Goal: Navigation & Orientation: Understand site structure

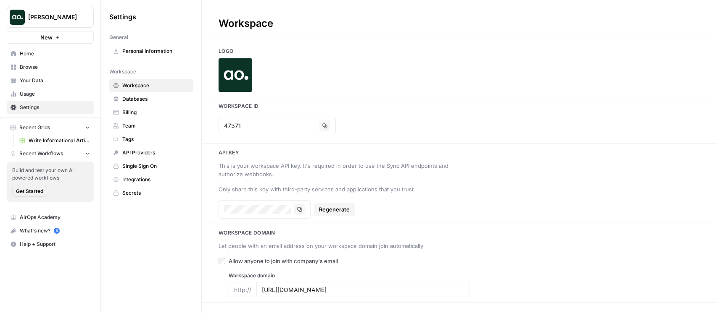
click at [158, 100] on span "Databases" at bounding box center [155, 99] width 67 height 8
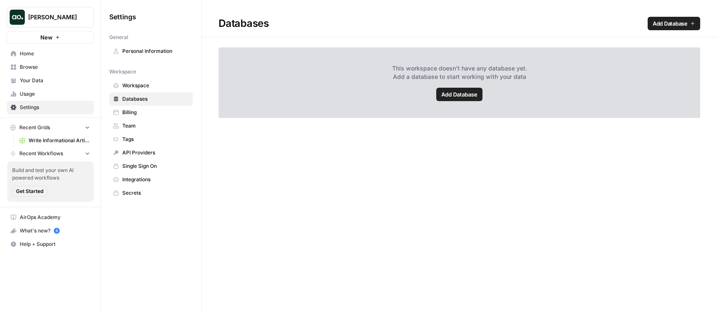
click at [158, 115] on span "Billing" at bounding box center [155, 113] width 67 height 8
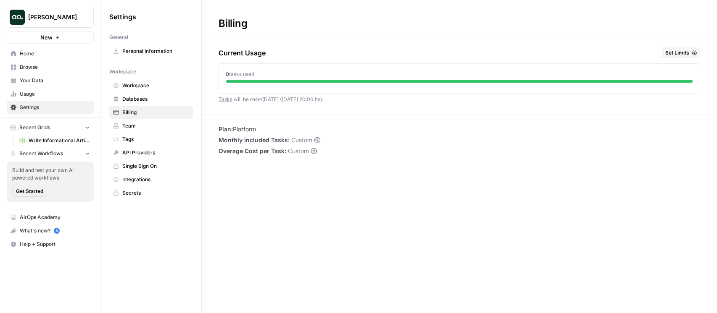
click at [155, 126] on span "Team" at bounding box center [155, 126] width 67 height 8
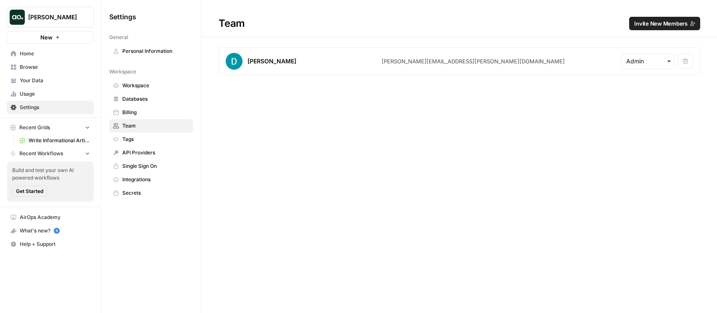
click at [59, 220] on span "AirOps Academy" at bounding box center [55, 218] width 70 height 8
